Goal: Browse casually

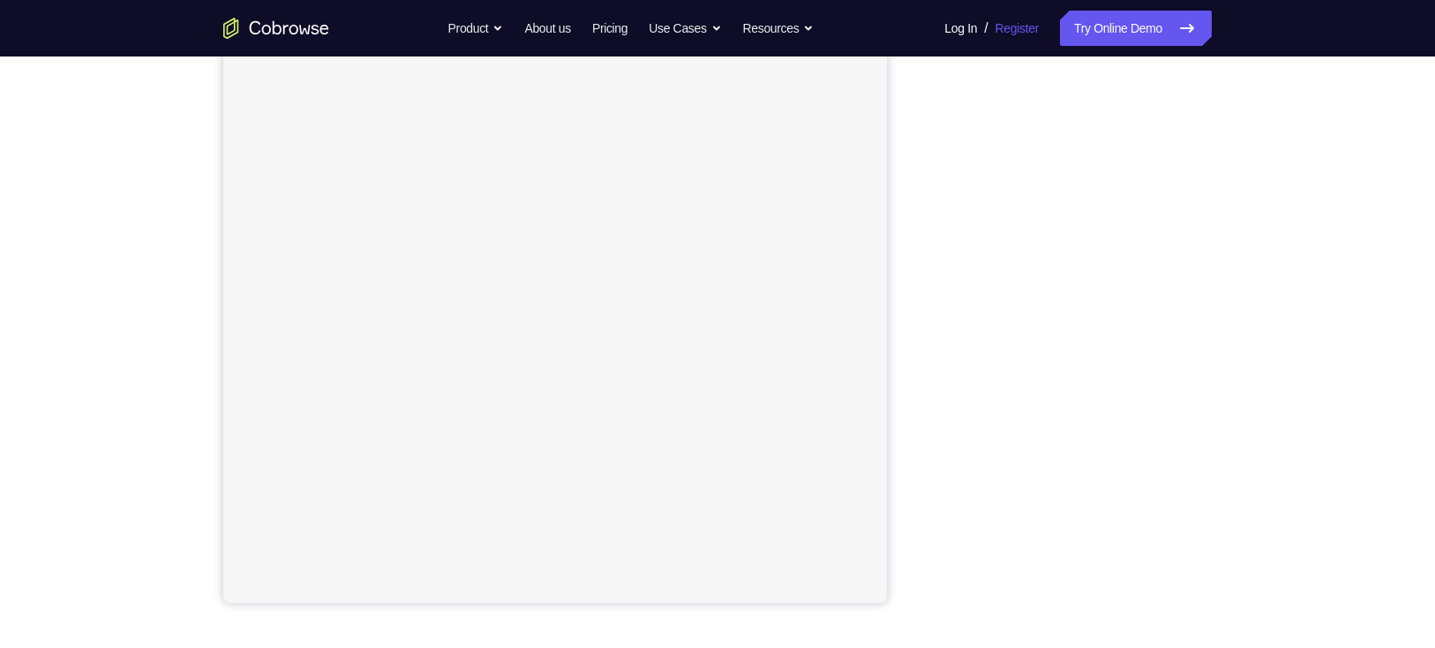
scroll to position [216, 0]
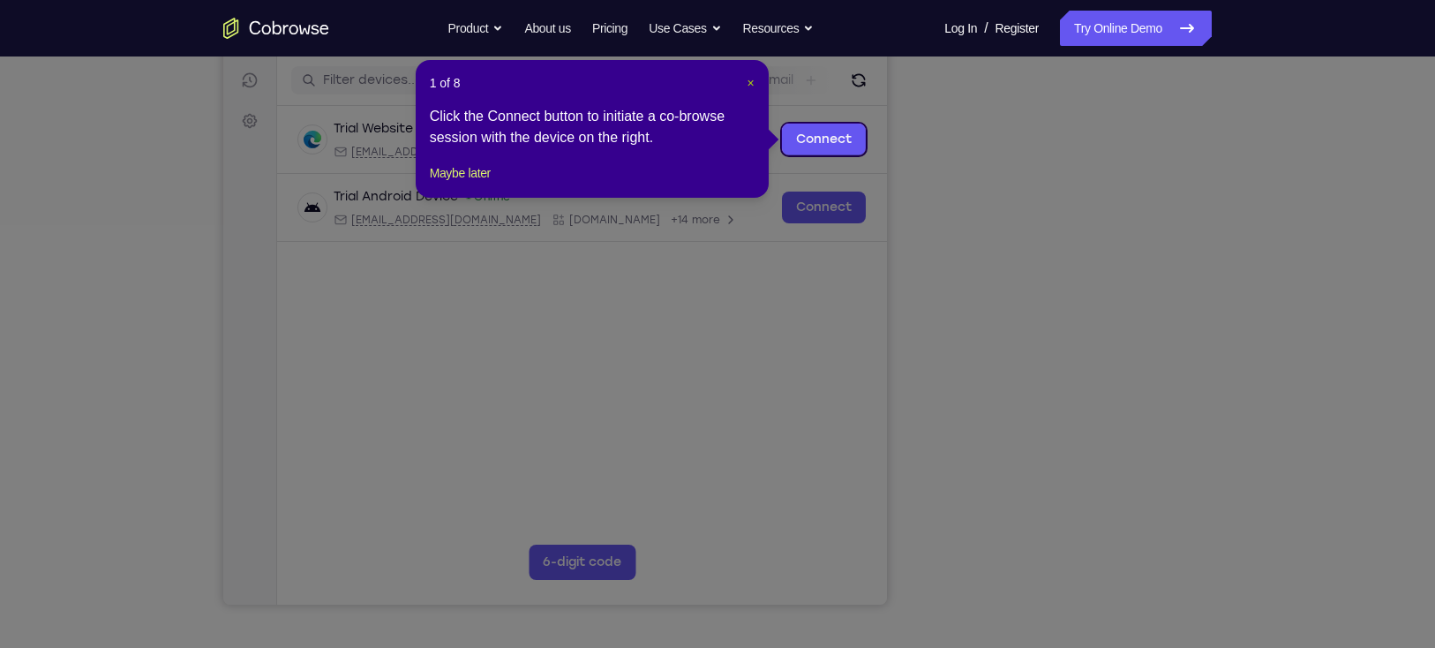
drag, startPoint x: 751, startPoint y: 76, endPoint x: 624, endPoint y: 174, distance: 160.4
click at [751, 76] on span "×" at bounding box center [749, 83] width 7 height 14
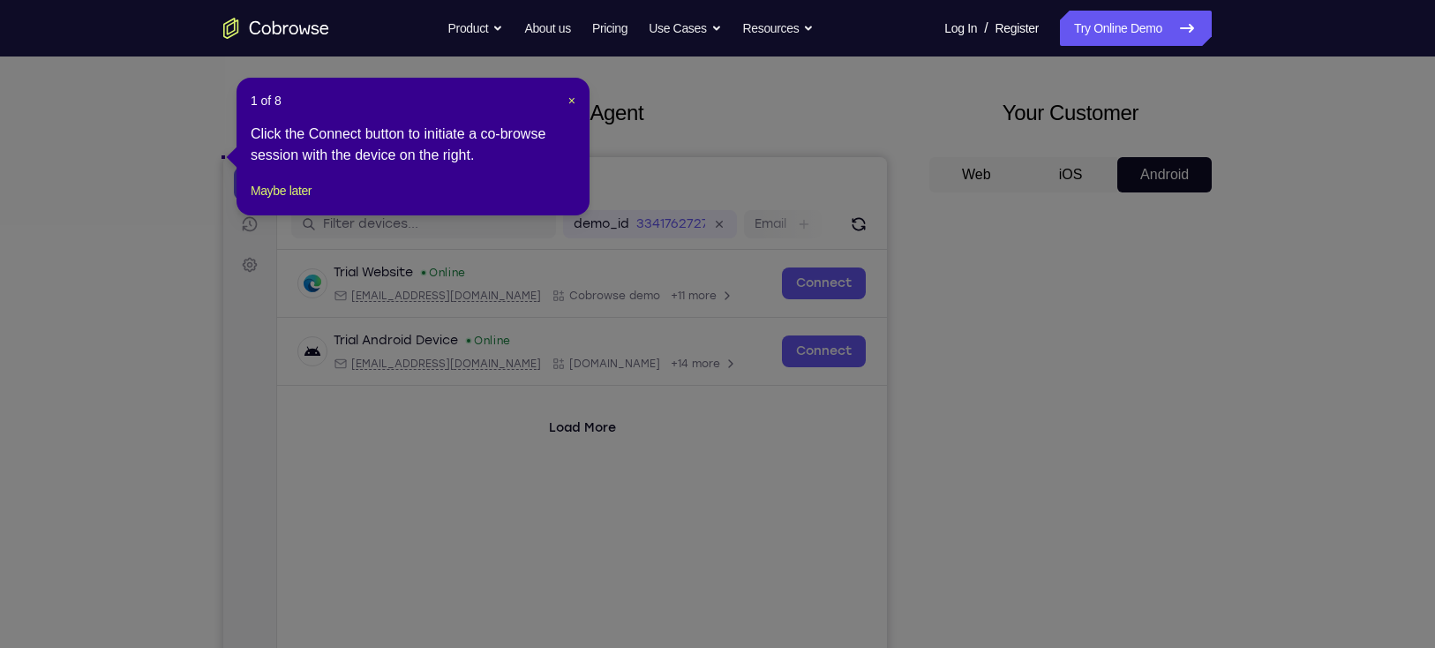
scroll to position [71, 0]
click at [570, 95] on span "×" at bounding box center [571, 101] width 7 height 14
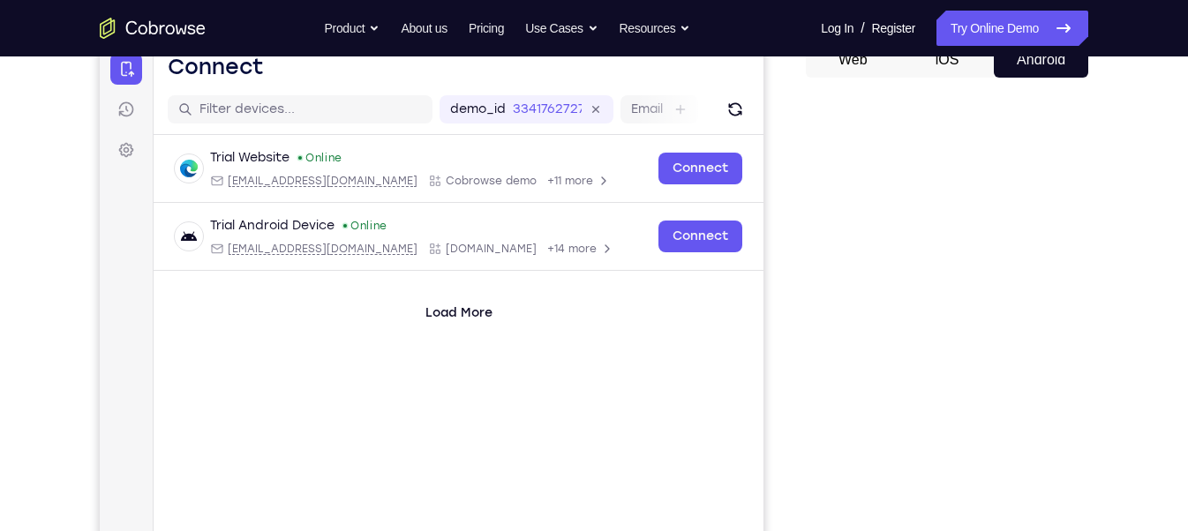
scroll to position [186, 0]
click at [781, 236] on div "Your Support Agent Your Customer Web iOS Android" at bounding box center [594, 309] width 988 height 652
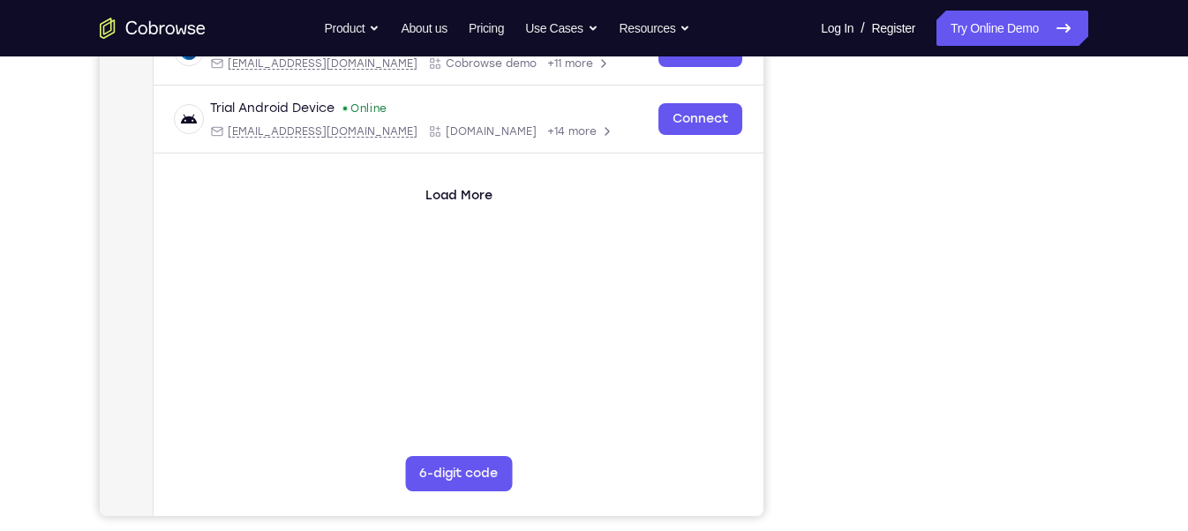
scroll to position [296, 0]
